Goal: Transaction & Acquisition: Purchase product/service

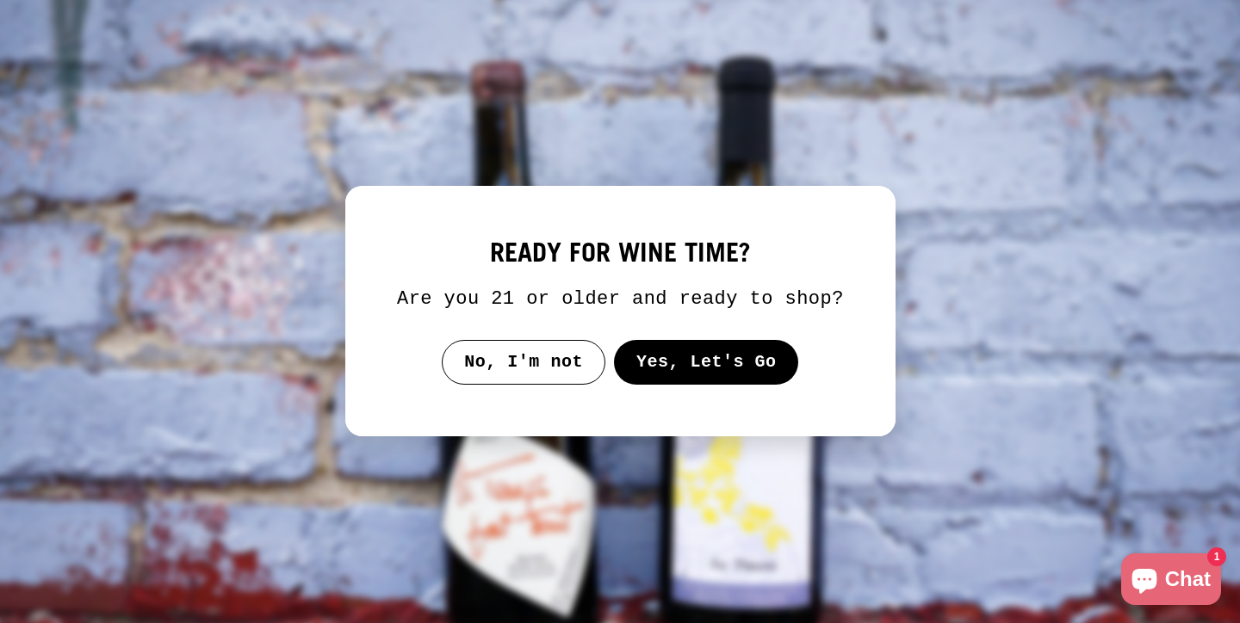
click at [691, 369] on button "Yes, Let's Go" at bounding box center [705, 362] width 185 height 45
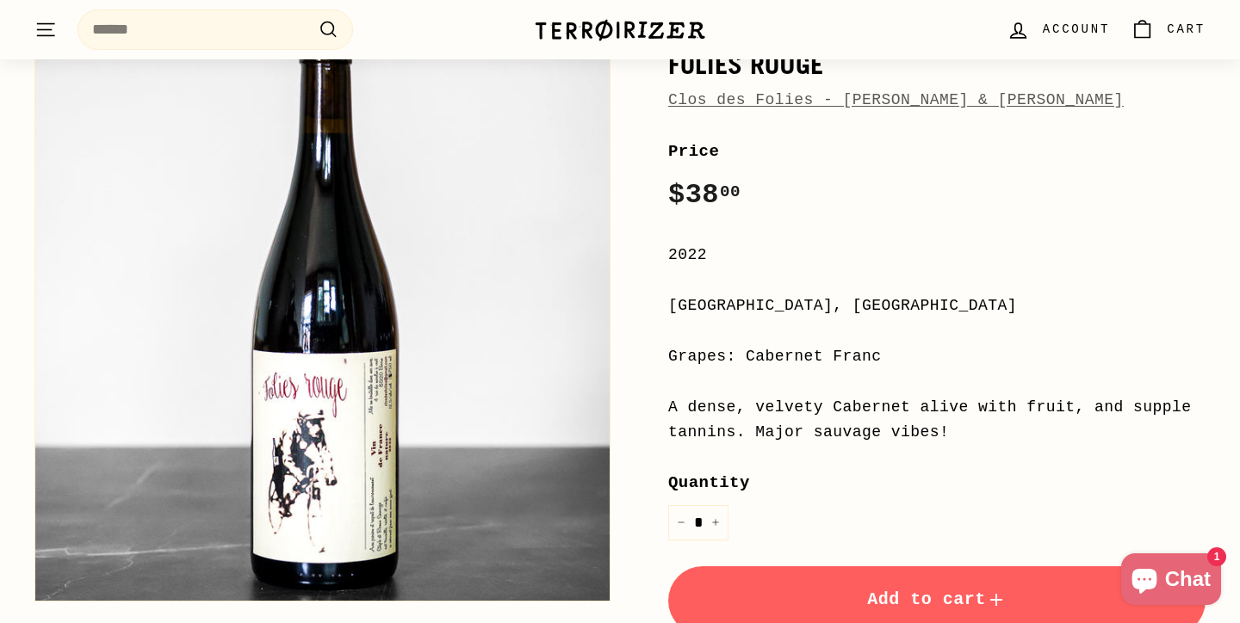
scroll to position [57, 0]
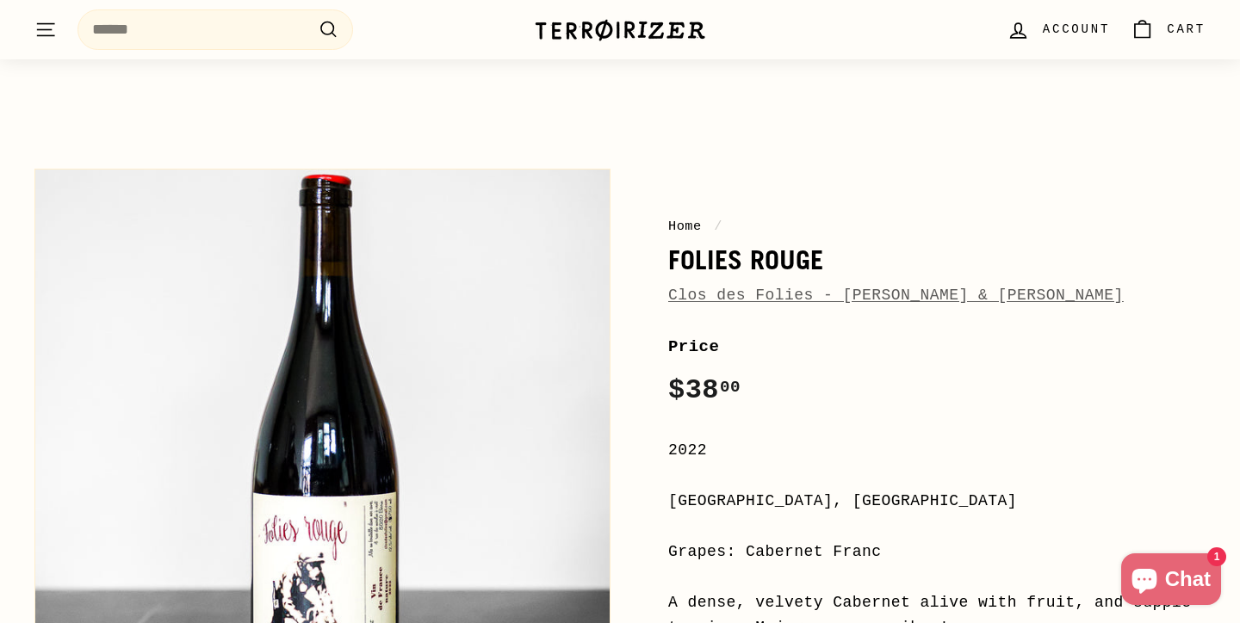
click at [788, 294] on link "Clos des Folies - [PERSON_NAME] & [PERSON_NAME]" at bounding box center [895, 295] width 455 height 17
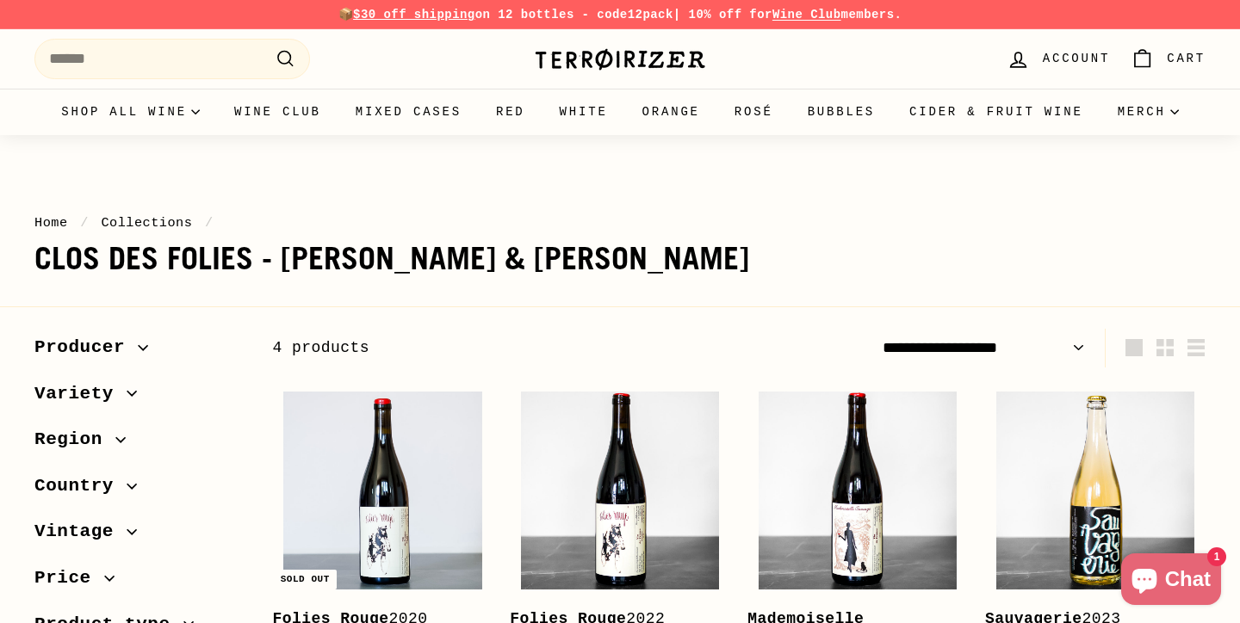
click at [391, 253] on h1 "Clos des Folies - [PERSON_NAME] & [PERSON_NAME]" at bounding box center [619, 259] width 1171 height 34
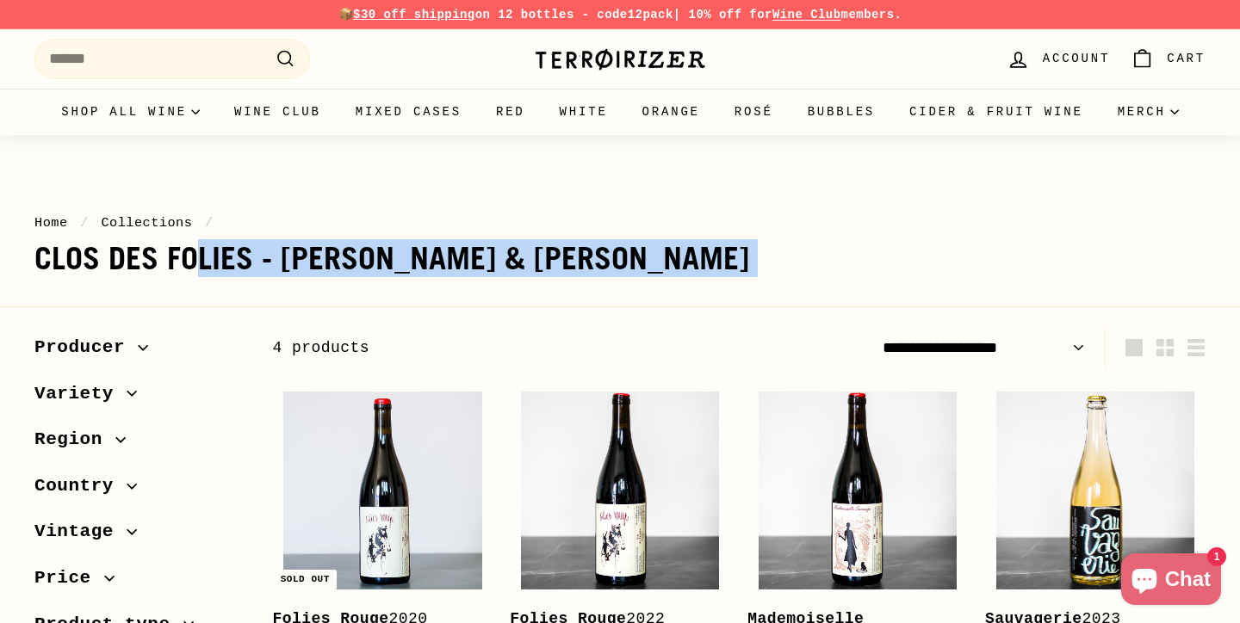
click at [391, 253] on h1 "Clos des Folies - [PERSON_NAME] & [PERSON_NAME]" at bounding box center [619, 259] width 1171 height 34
copy main "Clos des Folies - [PERSON_NAME] & [PERSON_NAME] 4 products Sort Featured Best s…"
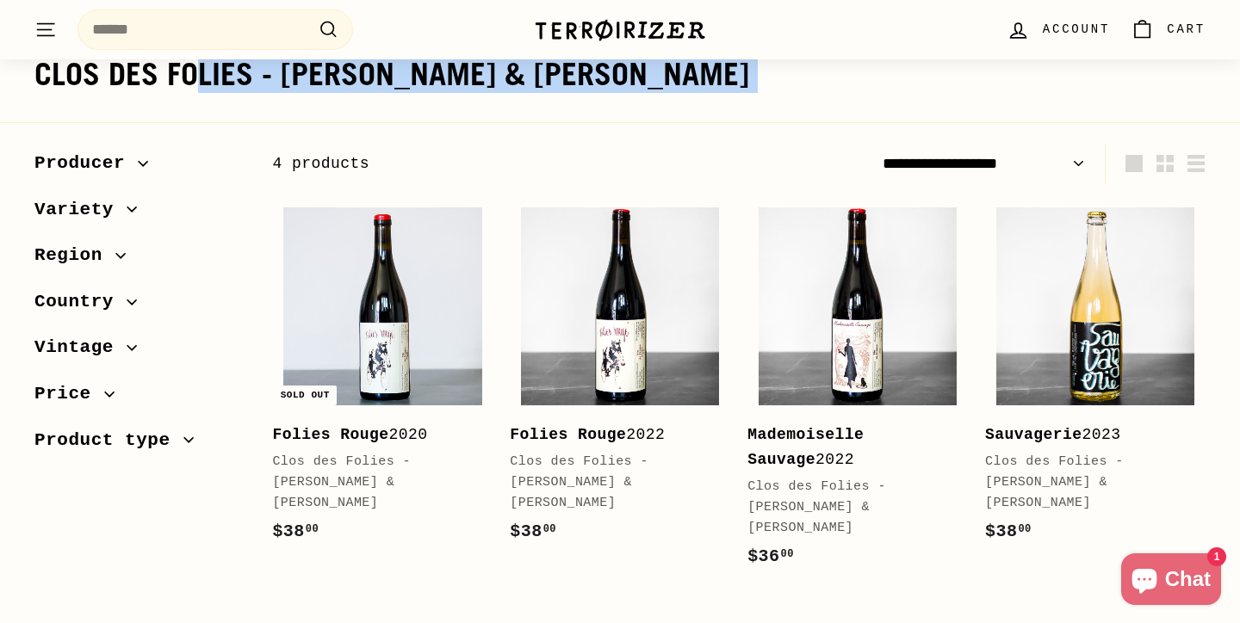
scroll to position [186, 0]
